Goal: Task Accomplishment & Management: Manage account settings

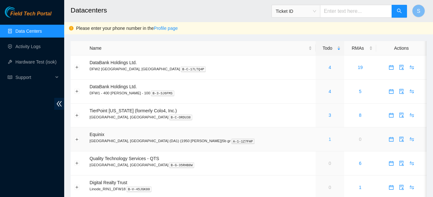
click at [329, 140] on link "1" at bounding box center [330, 139] width 3 height 5
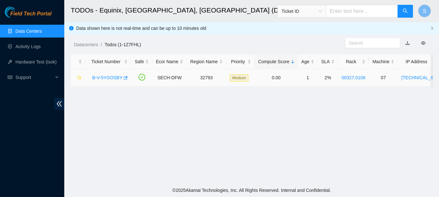
click at [104, 77] on link "B-V-5YGOSBY" at bounding box center [107, 77] width 30 height 5
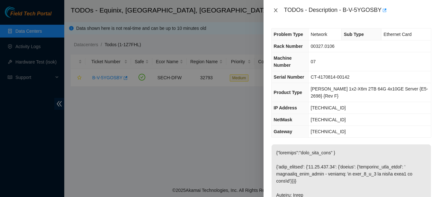
click at [275, 11] on icon "close" at bounding box center [275, 10] width 5 height 5
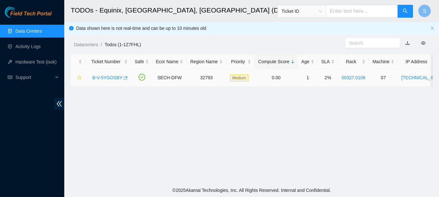
click at [123, 79] on icon "button" at bounding box center [125, 78] width 4 height 4
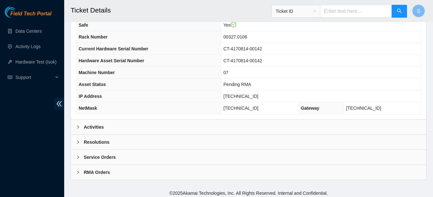
scroll to position [203, 0]
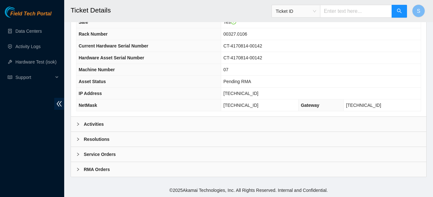
click at [98, 127] on b "Activities" at bounding box center [94, 124] width 20 height 7
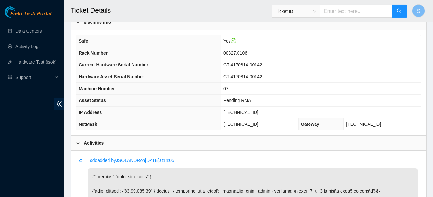
scroll to position [184, 0]
